Goal: Navigation & Orientation: Find specific page/section

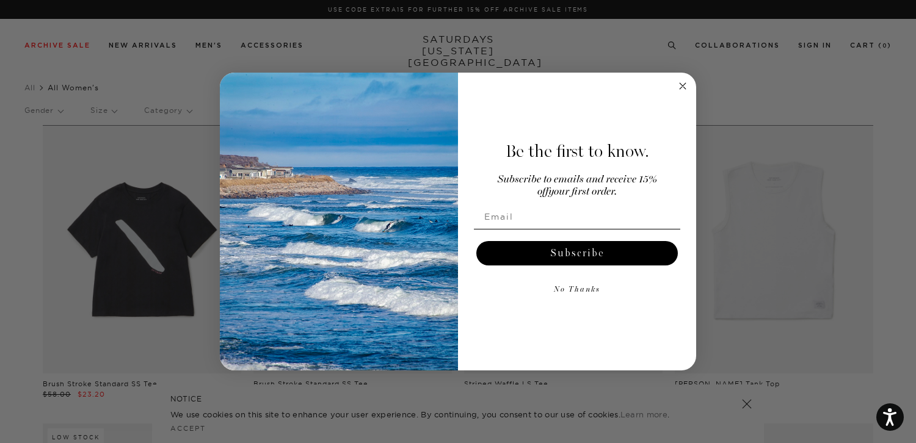
click at [688, 86] on circle "Close dialog" at bounding box center [683, 86] width 14 height 14
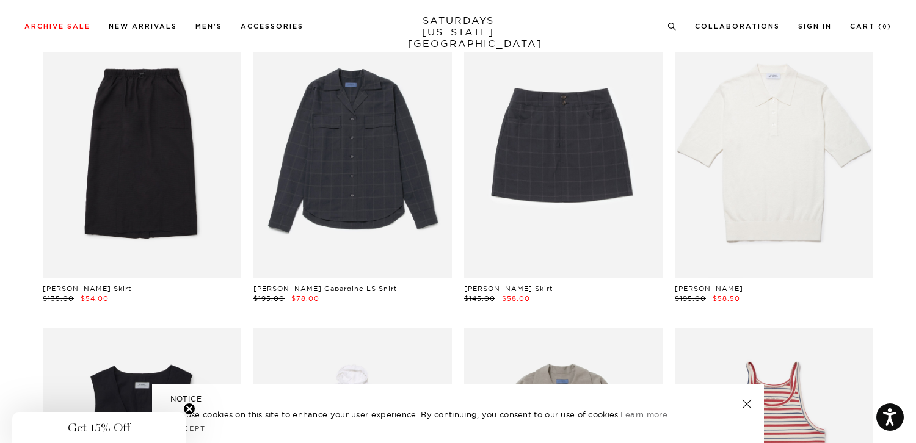
scroll to position [1300, 0]
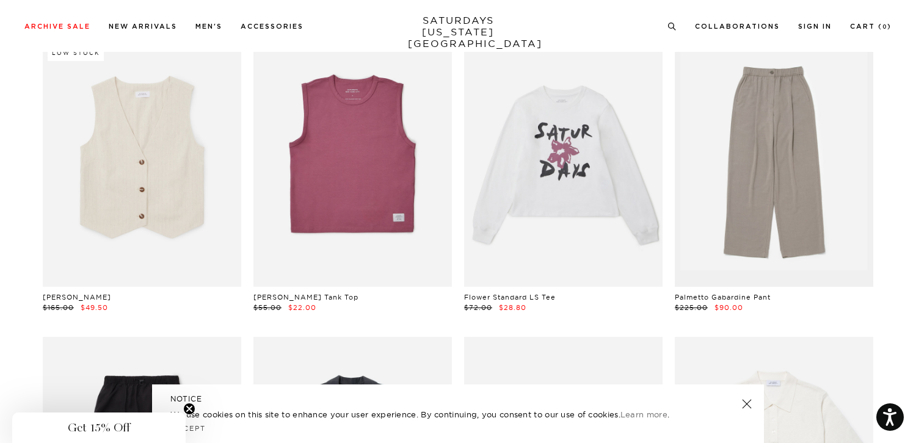
click at [490, 24] on link "SATURDAYS NEW YORK CITY" at bounding box center [458, 32] width 101 height 35
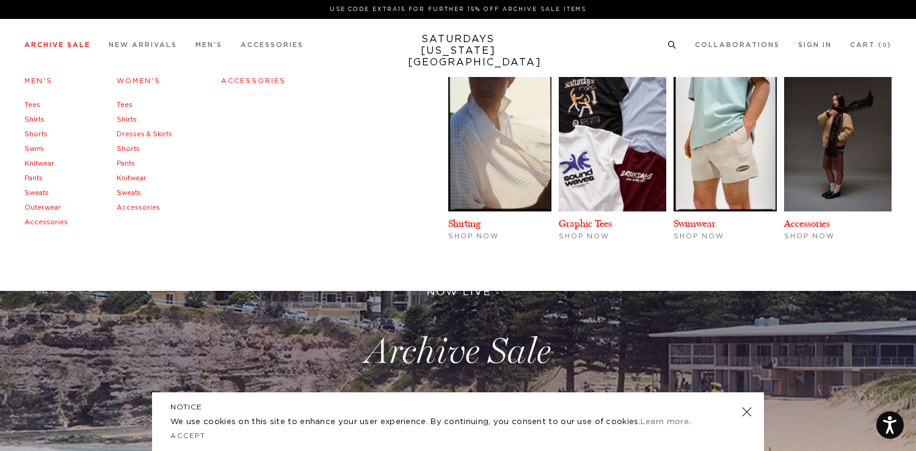
click at [123, 81] on link "Women's" at bounding box center [139, 81] width 44 height 7
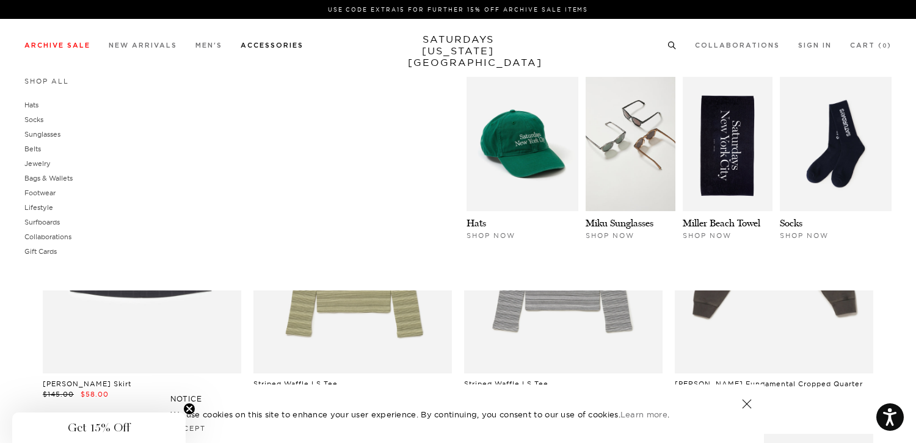
click at [276, 43] on link "Accessories" at bounding box center [272, 45] width 63 height 7
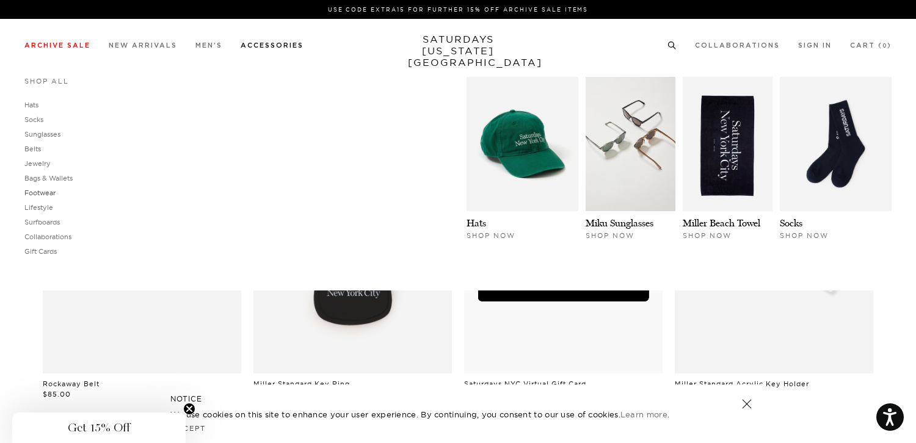
click at [45, 191] on link "Footwear" at bounding box center [39, 193] width 31 height 9
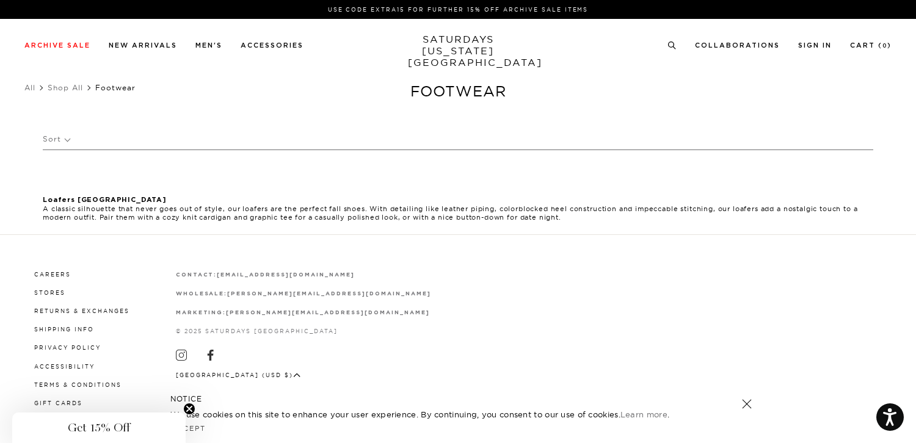
click at [86, 203] on link "Loafers [GEOGRAPHIC_DATA]" at bounding box center [105, 199] width 124 height 9
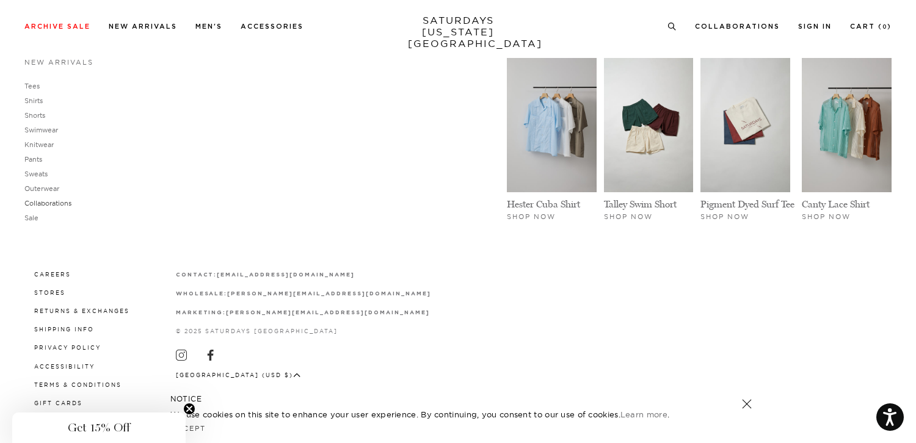
scroll to position [0, 6]
